Goal: Find specific page/section: Find specific page/section

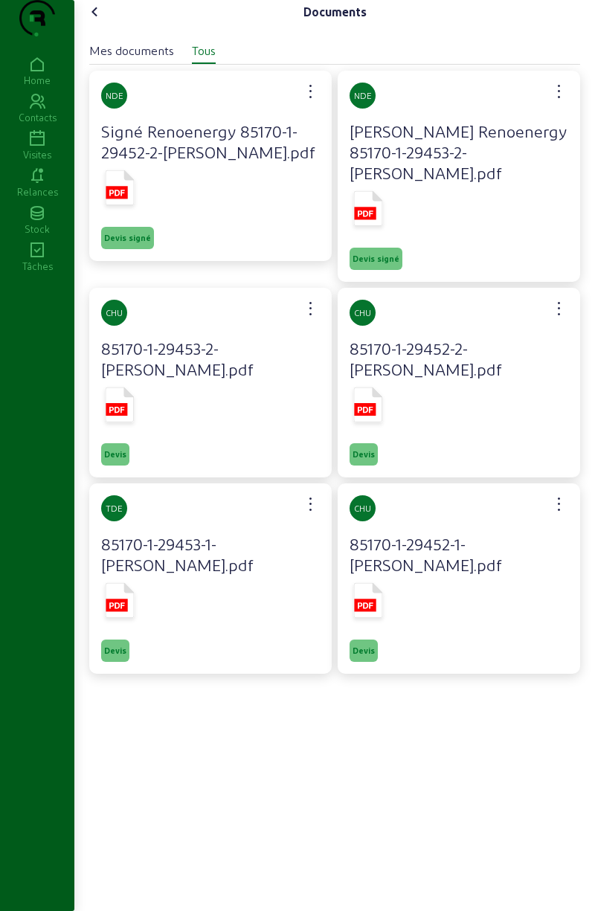
click at [93, 21] on icon at bounding box center [95, 12] width 18 height 18
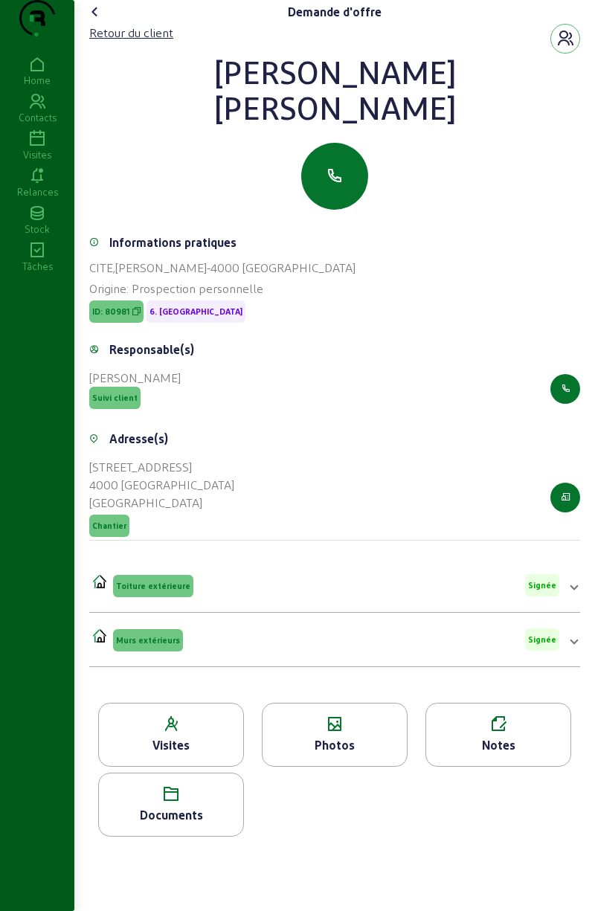
click at [104, 21] on icon at bounding box center [95, 12] width 18 height 18
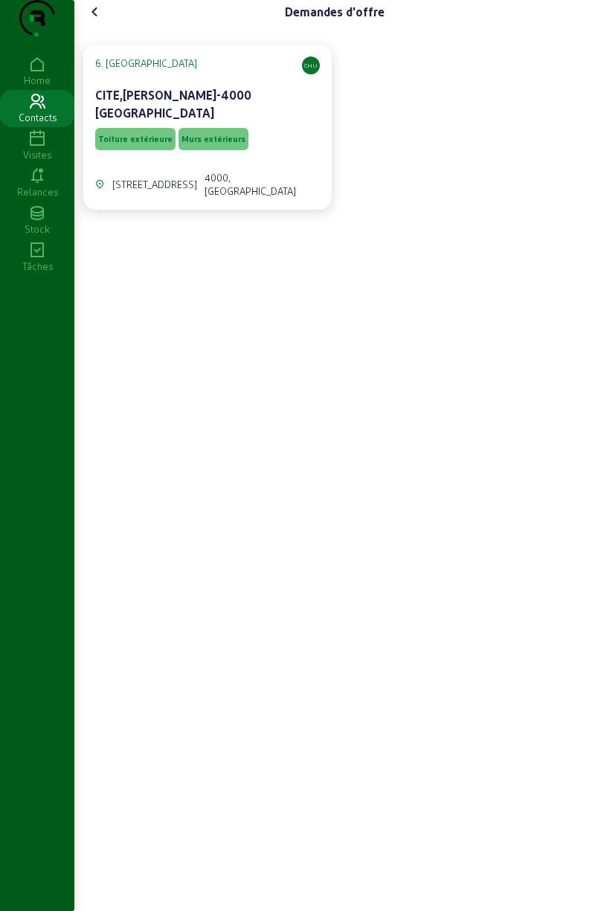
click at [100, 24] on cam-font-icon at bounding box center [95, 12] width 24 height 24
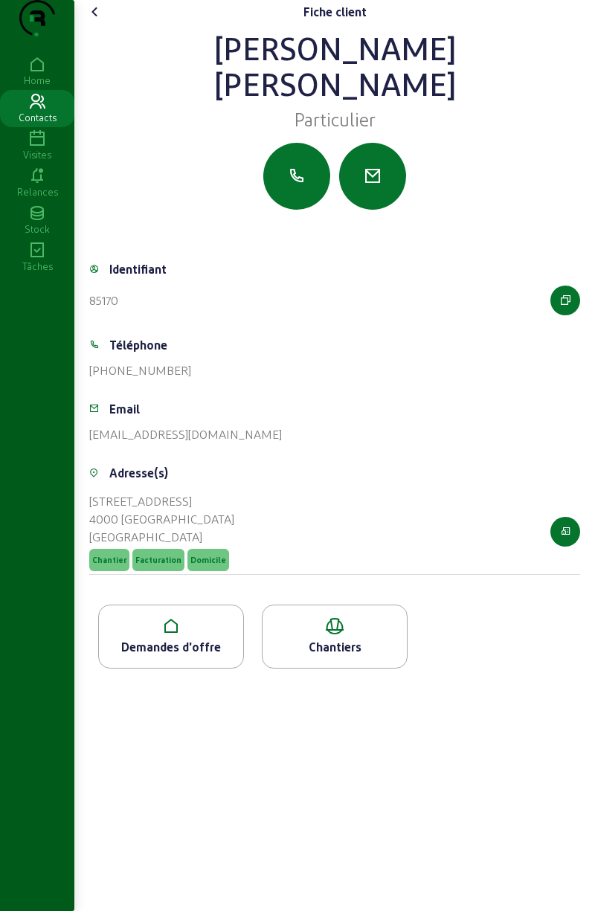
click at [104, 21] on icon at bounding box center [95, 12] width 18 height 18
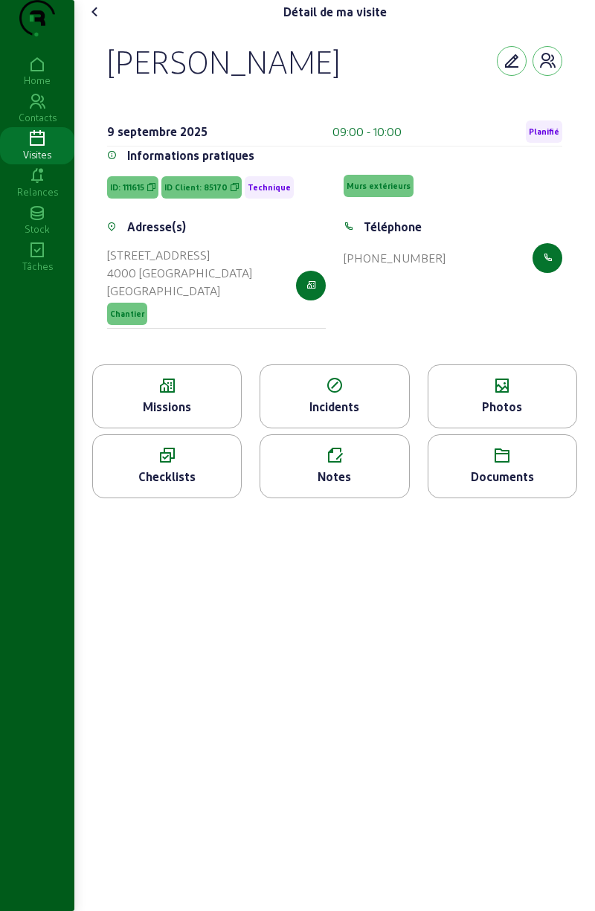
click at [506, 425] on div "Photos" at bounding box center [502, 396] width 149 height 64
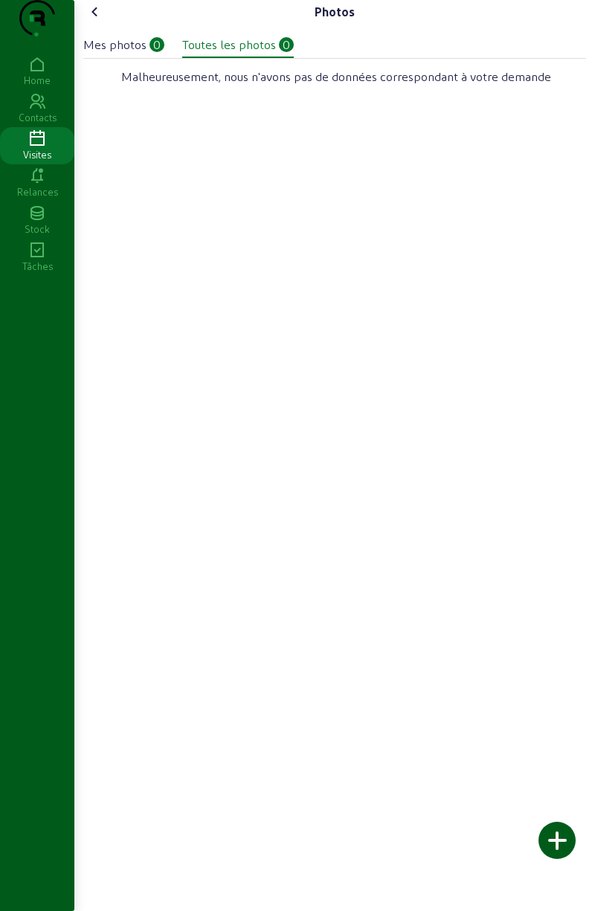
click at [564, 832] on div at bounding box center [556, 840] width 37 height 37
